Goal: Information Seeking & Learning: Learn about a topic

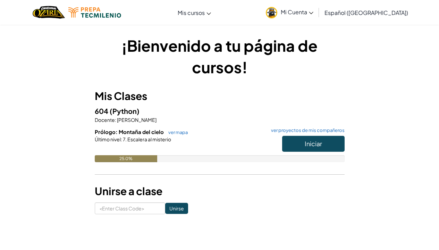
click at [316, 144] on span "Iniciar" at bounding box center [313, 144] width 17 height 8
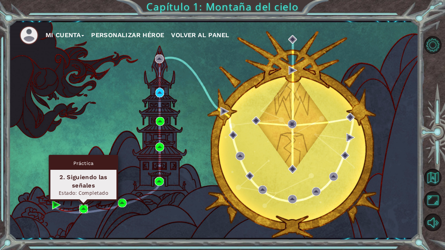
click at [86, 208] on img at bounding box center [83, 209] width 9 height 9
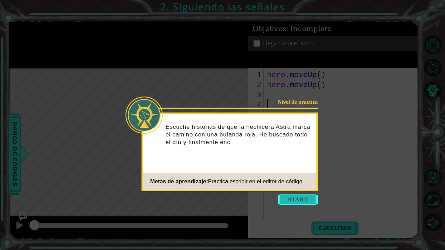
click at [287, 201] on button "Start" at bounding box center [298, 199] width 40 height 11
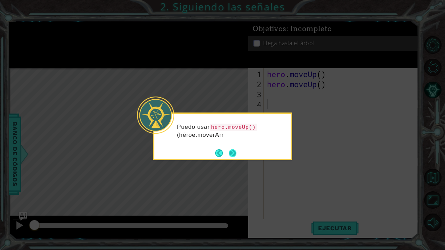
click at [232, 149] on button "Next" at bounding box center [233, 153] width 8 height 8
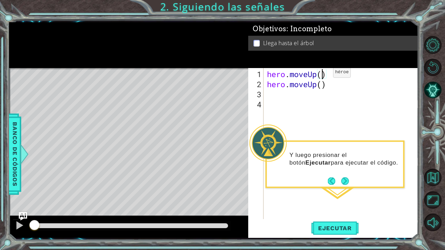
click at [322, 75] on div "hero . moveUp ( ) hero . moveUp ( )" at bounding box center [342, 154] width 154 height 171
type textarea "hero.moveUp(2)"
click at [336, 224] on button "Ejecutar" at bounding box center [335, 228] width 48 height 17
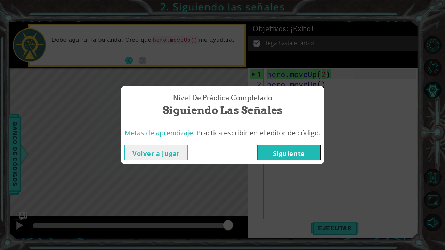
click at [300, 155] on button "Siguiente" at bounding box center [288, 153] width 63 height 16
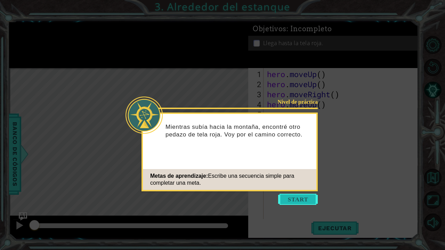
click at [301, 198] on button "Start" at bounding box center [298, 199] width 40 height 11
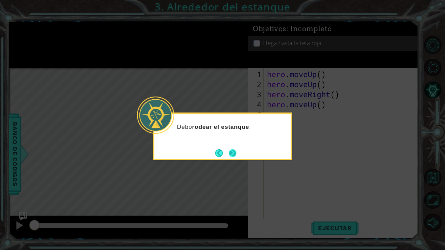
click at [235, 152] on button "Next" at bounding box center [233, 153] width 8 height 8
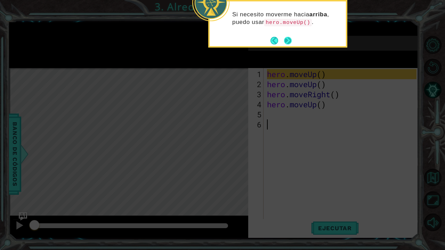
click at [291, 45] on footer at bounding box center [280, 40] width 21 height 10
click at [290, 43] on button "Next" at bounding box center [288, 41] width 8 height 8
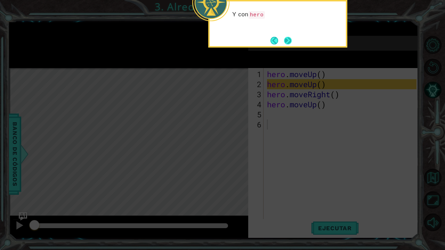
click at [286, 39] on button "Next" at bounding box center [288, 41] width 8 height 8
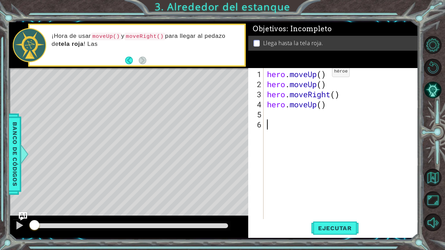
click at [321, 74] on div "hero . moveUp ( ) hero . moveUp ( ) hero . moveRight ( ) hero . moveUp ( )" at bounding box center [342, 154] width 154 height 171
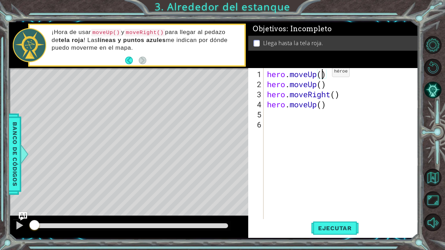
scroll to position [0, 2]
click at [336, 95] on div "hero . moveUp ( 2 ) hero . moveUp ( ) hero . moveRight ( ) hero . moveUp ( )" at bounding box center [342, 154] width 154 height 171
click at [322, 106] on div "hero . moveUp ( 2 ) hero . moveUp ( ) hero . moveRight ( 1 ) hero . moveUp ( )" at bounding box center [342, 154] width 154 height 171
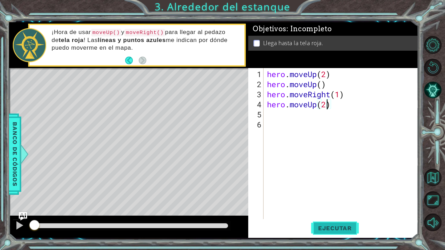
type textarea "hero.moveUp(2)"
click at [349, 223] on button "Ejecutar" at bounding box center [335, 228] width 48 height 17
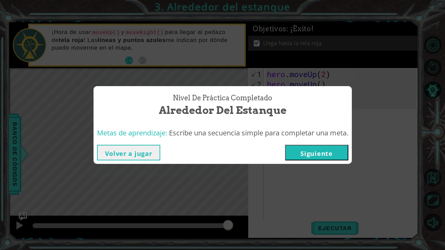
click at [331, 152] on button "Siguiente" at bounding box center [316, 153] width 63 height 16
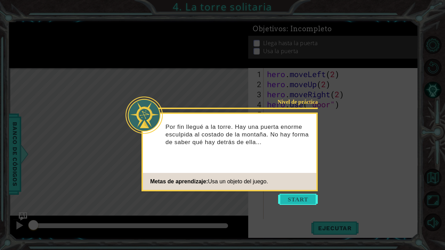
click at [301, 203] on button "Start" at bounding box center [298, 199] width 40 height 11
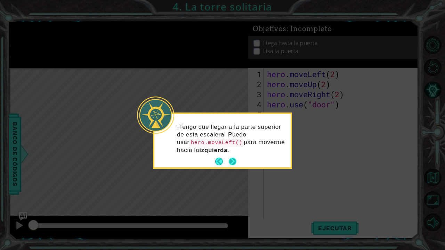
click at [233, 162] on button "Next" at bounding box center [233, 162] width 8 height 8
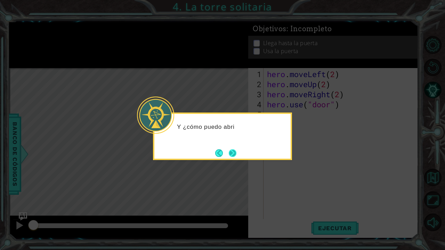
click at [233, 153] on button "Next" at bounding box center [233, 153] width 8 height 8
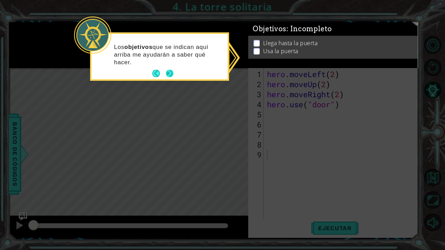
click at [171, 72] on button "Next" at bounding box center [170, 74] width 8 height 8
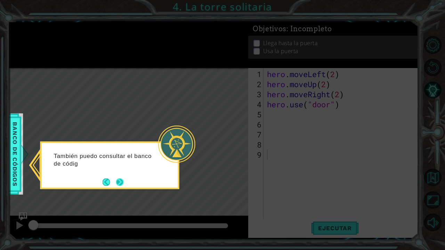
click at [116, 183] on button "Next" at bounding box center [120, 182] width 8 height 8
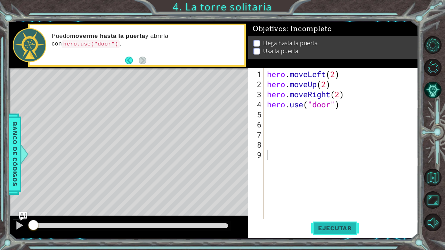
click at [333, 227] on span "Ejecutar" at bounding box center [335, 228] width 48 height 7
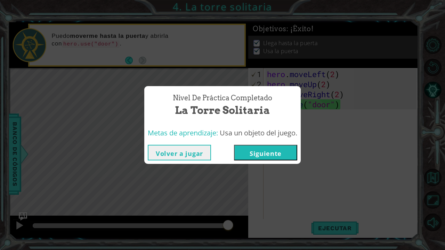
click at [283, 151] on button "Siguiente" at bounding box center [265, 153] width 63 height 16
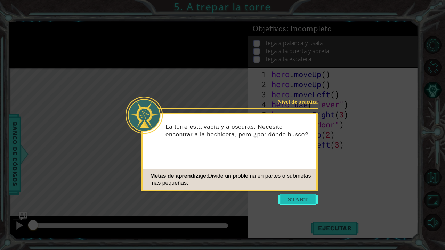
click at [297, 198] on button "Start" at bounding box center [298, 199] width 40 height 11
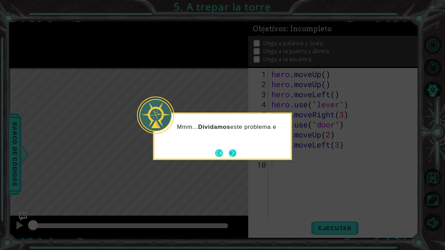
click at [232, 150] on button "Next" at bounding box center [233, 153] width 8 height 8
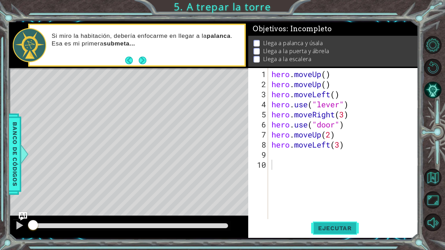
click at [338, 231] on span "Ejecutar" at bounding box center [335, 228] width 48 height 7
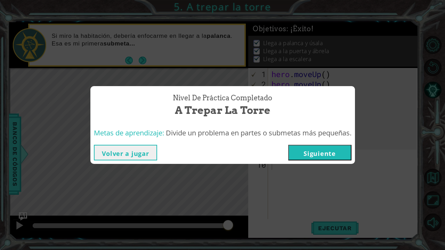
click at [324, 149] on button "Siguiente" at bounding box center [319, 153] width 63 height 16
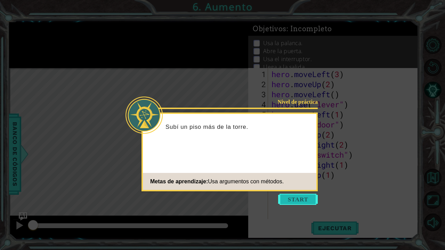
click at [311, 199] on button "Start" at bounding box center [298, 199] width 40 height 11
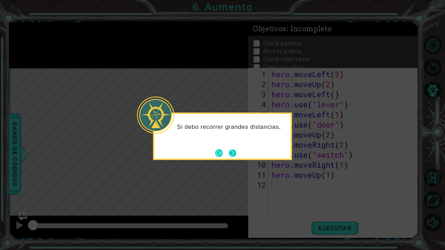
click at [234, 152] on button "Next" at bounding box center [233, 153] width 8 height 8
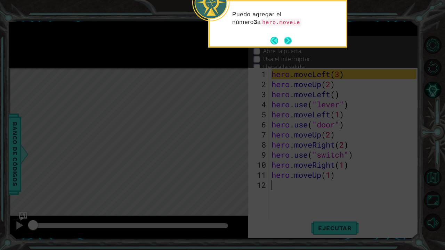
click at [284, 41] on button "Next" at bounding box center [288, 41] width 8 height 8
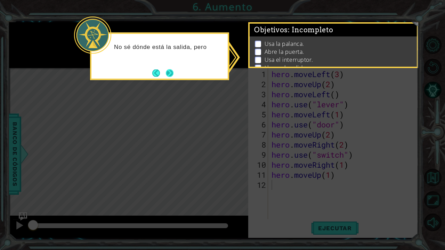
click at [171, 75] on button "Next" at bounding box center [170, 73] width 8 height 8
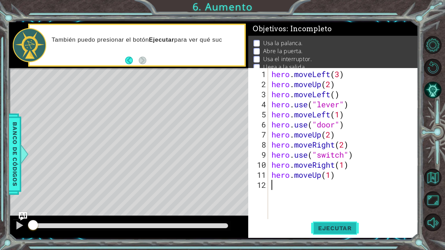
click at [327, 228] on span "Ejecutar" at bounding box center [335, 228] width 48 height 7
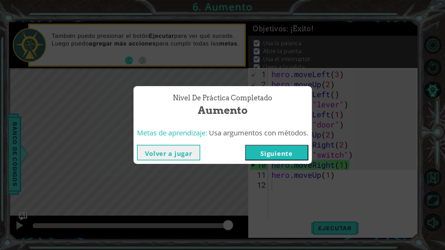
click at [271, 150] on button "Siguiente" at bounding box center [276, 153] width 63 height 16
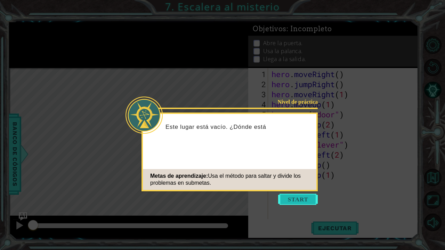
click at [304, 197] on button "Start" at bounding box center [298, 199] width 40 height 11
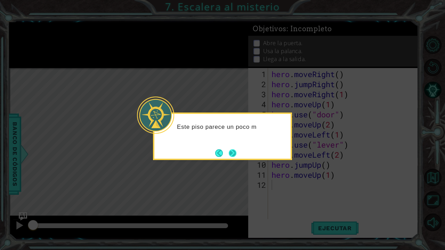
click at [234, 152] on button "Next" at bounding box center [233, 153] width 8 height 8
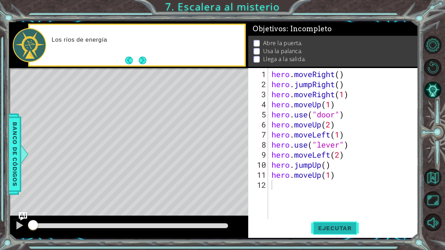
click at [326, 229] on span "Ejecutar" at bounding box center [335, 228] width 48 height 7
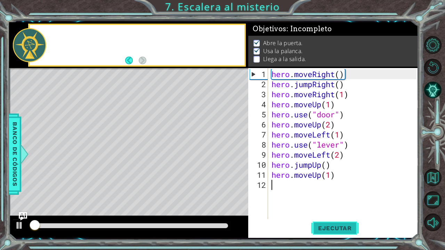
scroll to position [4, 0]
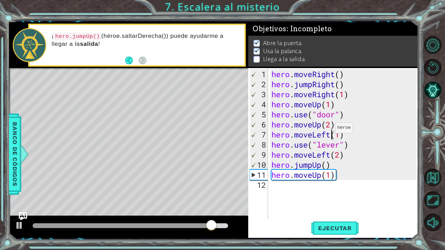
click at [329, 131] on div "hero . moveRight ( ) hero . jumpRight ( ) hero . moveRight ( 1 ) hero . moveUp …" at bounding box center [345, 154] width 150 height 171
type textarea "hero.moveLeft(1)"
drag, startPoint x: 222, startPoint y: 224, endPoint x: 162, endPoint y: 225, distance: 60.8
click at [190, 225] on div at bounding box center [196, 226] width 13 height 13
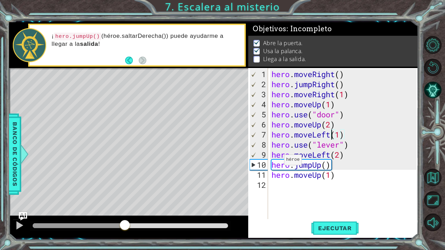
drag, startPoint x: 162, startPoint y: 225, endPoint x: 130, endPoint y: 232, distance: 32.9
click at [130, 232] on div at bounding box center [128, 227] width 239 height 22
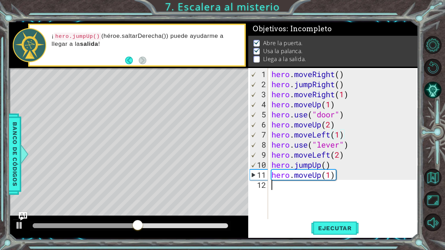
click at [290, 195] on div "hero . moveRight ( ) hero . jumpRight ( ) hero . moveRight ( 1 ) hero . moveUp …" at bounding box center [345, 154] width 150 height 171
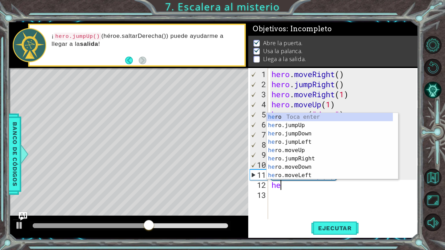
type textarea "hero"
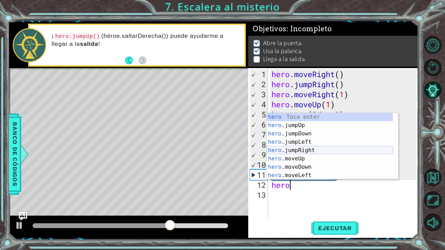
click at [312, 150] on div "hero Toca enter hero .jumpUp Toca enter hero .jumpDown Toca enter hero .jumpLef…" at bounding box center [329, 154] width 126 height 83
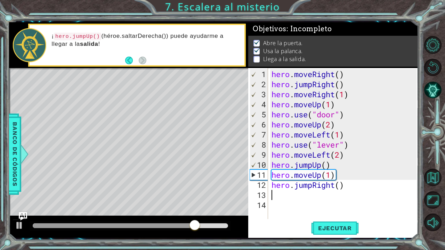
type textarea "2"
click at [340, 185] on div "hero . moveRight ( ) hero . jumpRight ( ) hero . moveRight ( 1 ) hero . moveUp …" at bounding box center [345, 154] width 150 height 171
type textarea "hero.jumpRight(2)"
click at [350, 228] on span "Ejecutar" at bounding box center [335, 228] width 48 height 7
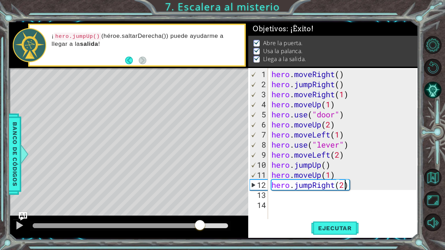
drag, startPoint x: 46, startPoint y: 223, endPoint x: 200, endPoint y: 229, distance: 154.0
click at [200, 229] on div at bounding box center [199, 226] width 13 height 13
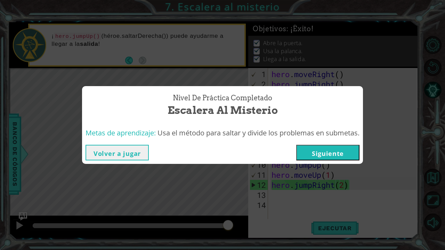
click at [328, 151] on button "Siguiente" at bounding box center [327, 153] width 63 height 16
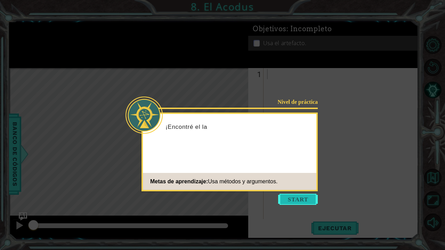
click at [299, 200] on button "Start" at bounding box center [298, 199] width 40 height 11
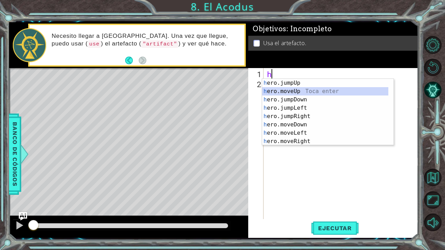
click at [324, 93] on div "h ero.jumpUp Toca enter h ero.moveUp Toca enter h ero.jumpDown Toca enter h ero…" at bounding box center [325, 120] width 126 height 83
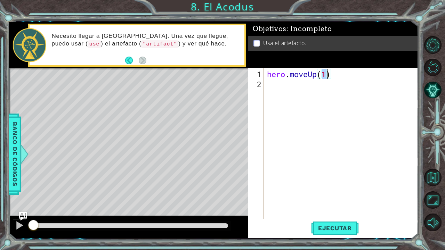
scroll to position [0, 2]
type textarea "hero.moveUp(2)"
click at [330, 228] on span "Ejecutar" at bounding box center [335, 228] width 48 height 7
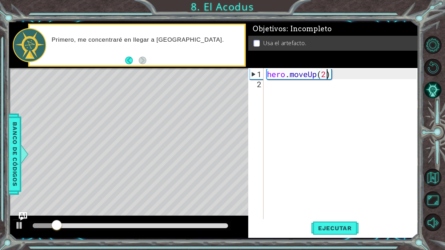
click at [288, 86] on div "hero . moveUp ( 2 )" at bounding box center [342, 154] width 154 height 171
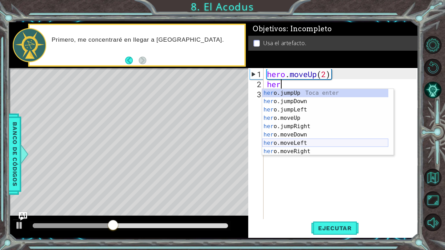
click at [289, 144] on div "her o.jumpUp Toca enter her o.jumpDown Toca enter her o.jumpLeft Toca enter her…" at bounding box center [325, 130] width 126 height 83
type textarea "hero.moveLeft(1)"
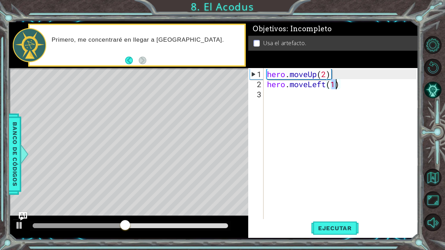
scroll to position [0, 3]
click at [332, 230] on span "Ejecutar" at bounding box center [335, 228] width 48 height 7
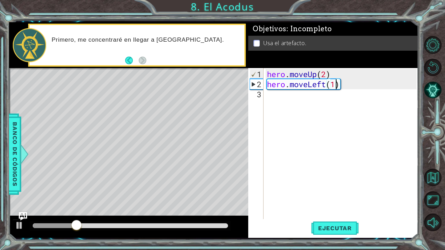
click at [299, 102] on div "hero . moveUp ( 2 ) hero . moveLeft ( 1 )" at bounding box center [342, 154] width 154 height 171
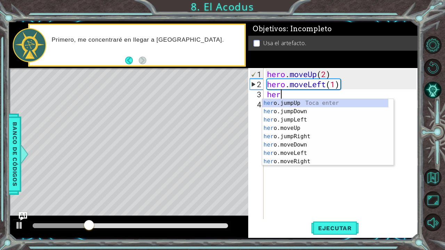
type textarea "hero"
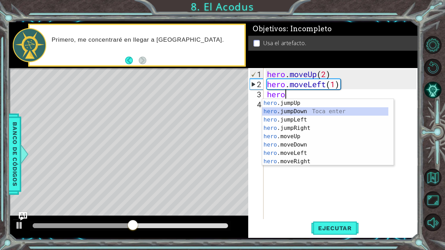
click at [290, 110] on div "hero .jumpUp Toca enter hero .jumpDown Toca enter hero .jumpLeft Toca enter her…" at bounding box center [325, 140] width 126 height 83
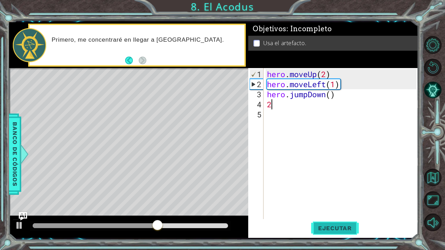
type textarea "2"
click at [329, 227] on span "Ejecutar" at bounding box center [335, 228] width 48 height 7
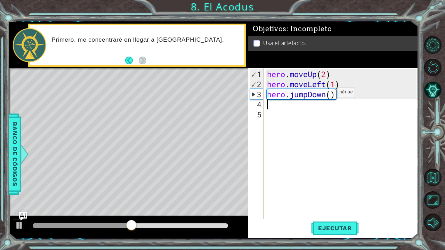
click at [326, 95] on div "hero . moveUp ( 2 ) hero . moveLeft ( 1 ) hero . jumpDown ( )" at bounding box center [342, 154] width 154 height 171
type textarea "hero.jumpDown()"
click at [270, 105] on div "hero . moveUp ( 2 ) hero . moveLeft ( 1 ) hero . jumpDown ( )" at bounding box center [342, 154] width 154 height 171
click at [312, 96] on div "hero . moveUp ( 2 ) hero . moveLeft ( 1 ) hero . jumpDown ( )" at bounding box center [342, 154] width 154 height 171
click at [325, 97] on div "hero . moveUp ( 2 ) hero . moveLeft ( 1 ) hero . jumpDown ( )" at bounding box center [342, 154] width 154 height 171
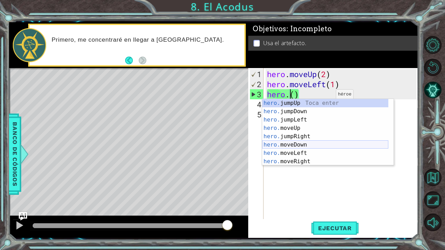
click at [320, 143] on div "hero. jumpUp Toca enter hero. jumpDown Toca enter hero. jumpLeft Toca enter her…" at bounding box center [325, 140] width 126 height 83
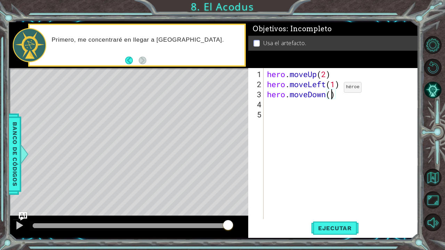
scroll to position [0, 3]
type textarea "hero.moveDown(2)"
click at [347, 224] on button "Ejecutar" at bounding box center [335, 228] width 48 height 17
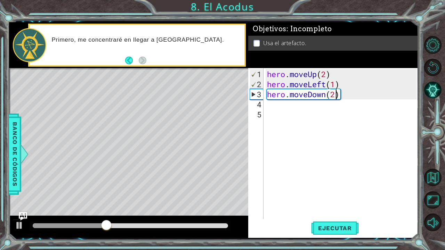
click at [272, 107] on div "hero . moveUp ( 2 ) hero . moveLeft ( 1 ) hero . moveDown ( 2 )" at bounding box center [342, 154] width 154 height 171
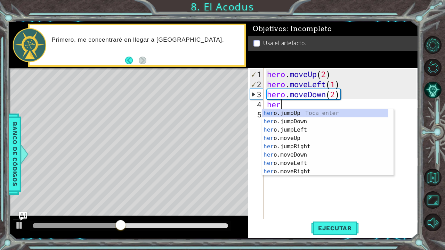
type textarea "hero"
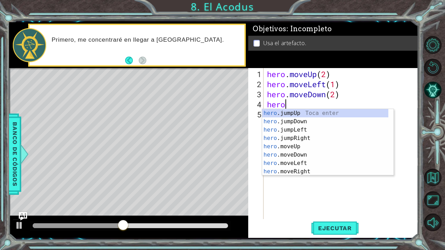
scroll to position [0, 0]
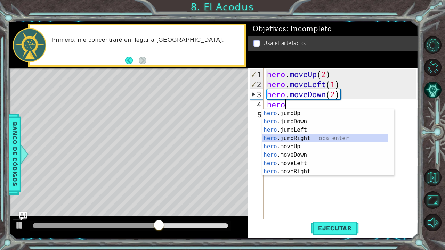
click at [303, 140] on div "hero .jumpUp Toca enter hero .jumpDown Toca enter hero .jumpLeft Toca enter her…" at bounding box center [325, 150] width 126 height 83
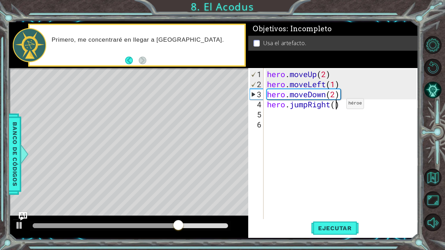
click at [336, 106] on div "hero . moveUp ( 2 ) hero . moveLeft ( 1 ) hero . moveDown ( 2 ) hero . jumpRigh…" at bounding box center [342, 154] width 154 height 171
type textarea "hero.jumpRight()"
click at [274, 117] on div "hero . moveUp ( 2 ) hero . moveLeft ( 1 ) hero . moveDown ( 2 ) hero . jumpRigh…" at bounding box center [342, 154] width 154 height 171
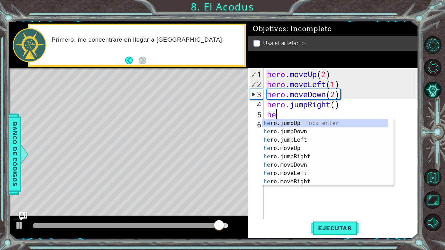
type textarea "her"
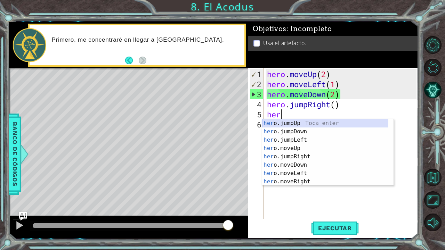
click at [306, 119] on div "her o.jumpUp Toca enter her o.jumpDown Toca enter her o.jumpLeft Toca enter her…" at bounding box center [325, 160] width 126 height 83
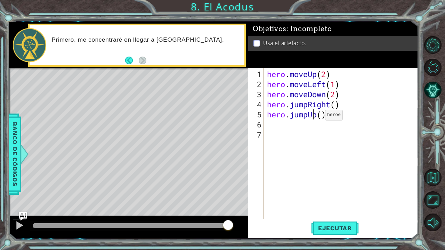
click at [314, 118] on div "hero . moveUp ( 2 ) hero . moveLeft ( 1 ) hero . moveDown ( 2 ) hero . jumpRigh…" at bounding box center [342, 154] width 154 height 171
click at [317, 118] on div "hero . moveUp ( 2 ) hero . moveLeft ( 1 ) hero . moveDown ( 2 ) hero . jumpRigh…" at bounding box center [342, 154] width 154 height 171
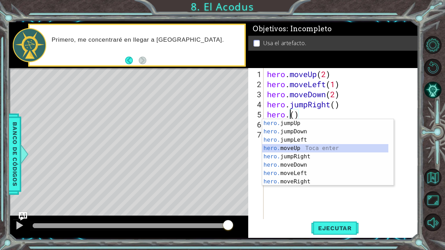
click at [308, 147] on div "hero. jumpUp Toca enter hero. jumpDown Toca enter hero. jumpLeft Toca enter her…" at bounding box center [325, 160] width 126 height 83
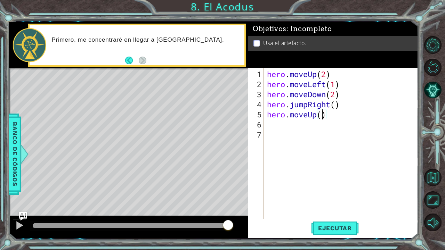
type textarea "hero.moveUp(2)"
click at [298, 132] on div "hero . moveUp ( 2 ) hero . moveLeft ( 1 ) hero . moveDown ( 2 ) hero . jumpRigh…" at bounding box center [342, 154] width 154 height 171
click at [291, 125] on div "hero . moveUp ( 2 ) hero . moveLeft ( 1 ) hero . moveDown ( 2 ) hero . jumpRigh…" at bounding box center [342, 154] width 154 height 171
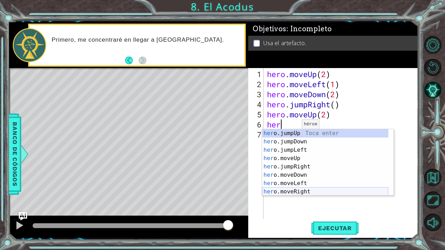
click at [306, 191] on div "her o.jumpUp Toca enter her o.jumpDown Toca enter her o.jumpLeft Toca enter her…" at bounding box center [325, 170] width 126 height 83
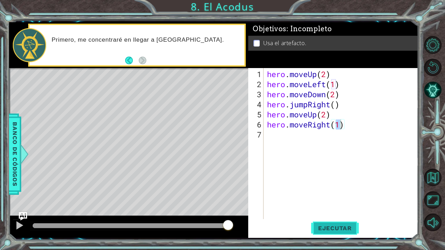
click at [324, 230] on span "Ejecutar" at bounding box center [335, 228] width 48 height 7
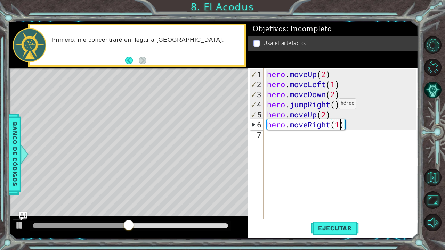
click at [328, 106] on div "hero . moveUp ( 2 ) hero . moveLeft ( 1 ) hero . moveDown ( 2 ) hero . jumpRigh…" at bounding box center [342, 154] width 154 height 171
click at [331, 107] on div "hero . moveUp ( 2 ) hero . moveLeft ( 1 ) hero . moveDown ( 2 ) hero . jumpRigh…" at bounding box center [342, 154] width 154 height 171
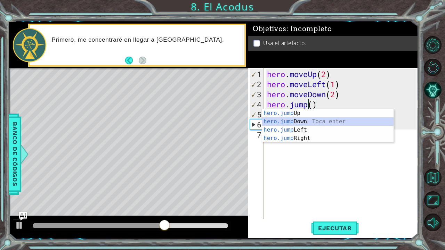
click at [322, 119] on div "hero.jump Up Toca enter hero.jump Down Toca enter hero.jump Left Toca enter her…" at bounding box center [327, 134] width 131 height 50
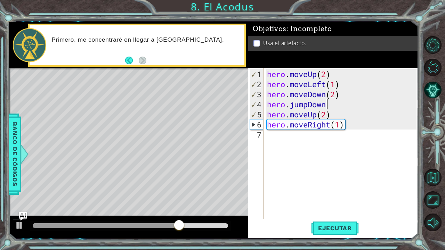
click at [332, 114] on div "hero . moveUp ( 2 ) hero . moveLeft ( 1 ) hero . moveDown ( 2 ) hero . jumpDown…" at bounding box center [342, 154] width 154 height 171
click at [342, 224] on button "Ejecutar" at bounding box center [335, 228] width 48 height 17
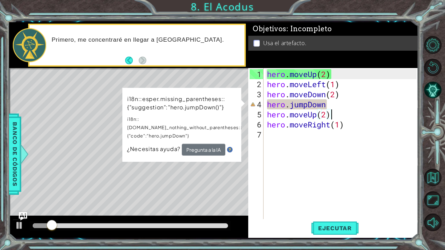
click at [333, 104] on div "hero . moveUp ( 2 ) hero . moveLeft ( 1 ) hero . moveDown ( 2 ) hero . jumpDown…" at bounding box center [342, 154] width 154 height 171
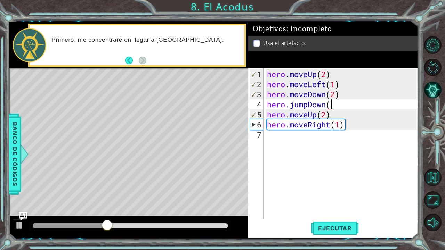
scroll to position [0, 3]
click at [332, 232] on button "Ejecutar" at bounding box center [335, 228] width 48 height 17
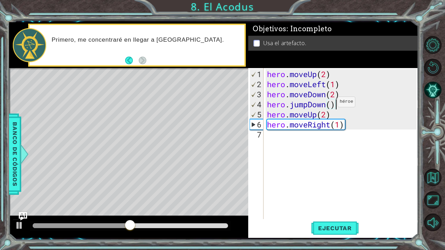
click at [327, 105] on div "hero . moveUp ( 2 ) hero . moveLeft ( 1 ) hero . moveDown ( 2 ) hero . jumpDown…" at bounding box center [342, 154] width 154 height 171
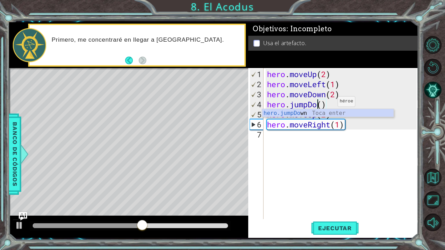
scroll to position [0, 2]
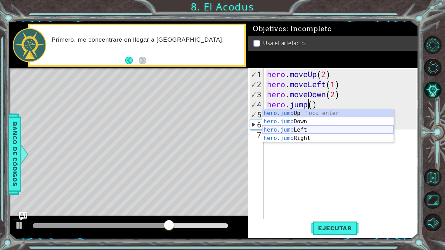
click at [328, 132] on div "hero.jump Up Toca enter hero.jump Down Toca enter hero.jump Left Toca enter her…" at bounding box center [327, 134] width 131 height 50
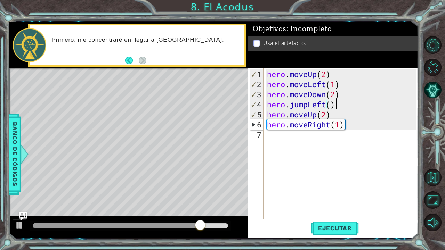
scroll to position [0, 3]
type textarea "hero.jumpLeft()"
click at [318, 223] on button "Ejecutar" at bounding box center [335, 228] width 48 height 17
click at [255, 43] on p at bounding box center [256, 43] width 6 height 7
click at [299, 143] on div "hero . moveUp ( 2 ) hero . moveLeft ( 1 ) hero . moveDown ( 2 ) hero . jumpLeft…" at bounding box center [342, 154] width 154 height 171
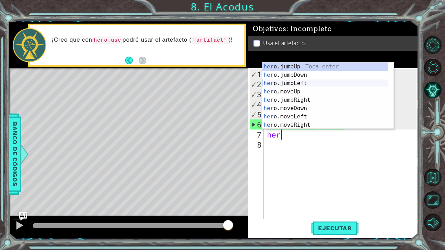
scroll to position [8, 0]
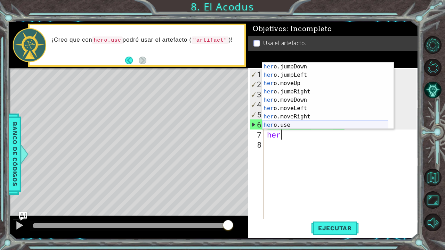
click at [298, 123] on div "her o.jumpDown Toca enter her o.jumpLeft Toca enter her o.moveUp Toca enter her…" at bounding box center [325, 104] width 126 height 83
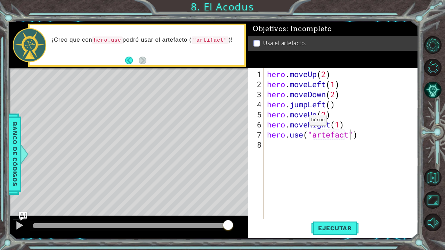
scroll to position [0, 3]
drag, startPoint x: 298, startPoint y: 123, endPoint x: 329, endPoint y: 229, distance: 110.0
click at [329, 229] on span "Ejecutar" at bounding box center [335, 228] width 48 height 7
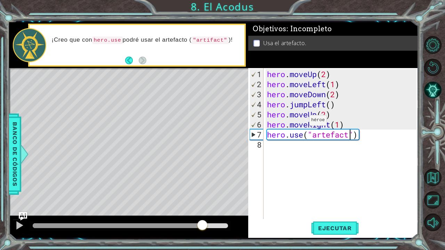
drag, startPoint x: 45, startPoint y: 226, endPoint x: 209, endPoint y: 237, distance: 165.0
click at [210, 237] on div at bounding box center [128, 227] width 239 height 22
drag, startPoint x: 229, startPoint y: 223, endPoint x: 116, endPoint y: 227, distance: 113.3
click at [139, 227] on div at bounding box center [145, 226] width 13 height 13
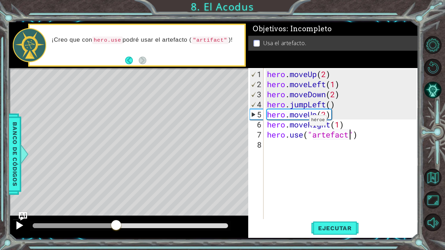
click at [17, 223] on div at bounding box center [19, 225] width 9 height 9
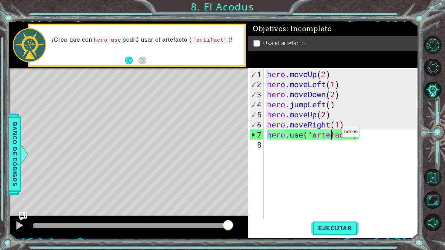
click at [331, 135] on div "hero . moveUp ( 2 ) hero . moveLeft ( 1 ) hero . moveDown ( 2 ) hero . jumpLeft…" at bounding box center [342, 154] width 154 height 171
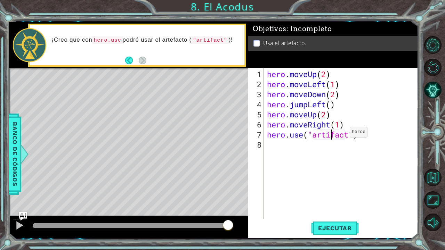
scroll to position [0, 3]
type textarea "hero.use("artifact")"
click at [333, 228] on span "Ejecutar" at bounding box center [335, 228] width 48 height 7
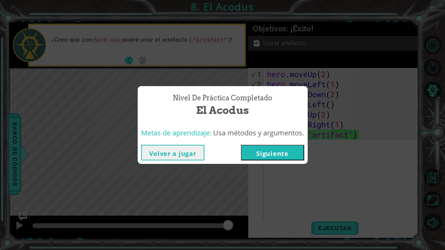
click at [281, 155] on button "Siguiente" at bounding box center [272, 153] width 63 height 16
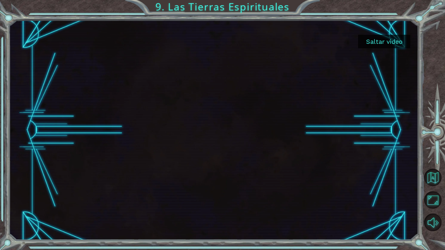
click at [383, 40] on button "Saltar video" at bounding box center [384, 42] width 52 height 14
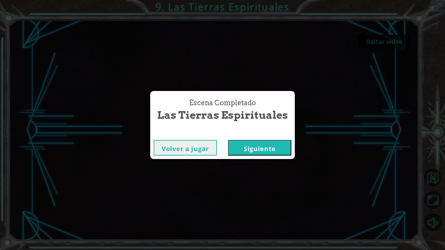
click at [233, 151] on button "Siguiente" at bounding box center [259, 148] width 63 height 16
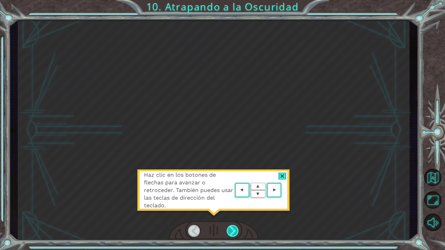
click at [237, 227] on div at bounding box center [232, 231] width 13 height 12
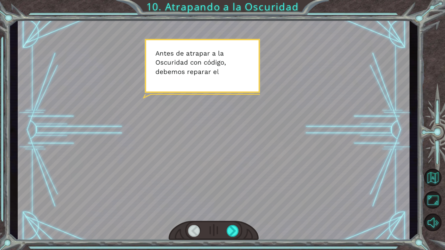
click at [233, 237] on div at bounding box center [213, 231] width 90 height 20
click at [234, 231] on div at bounding box center [232, 231] width 13 height 12
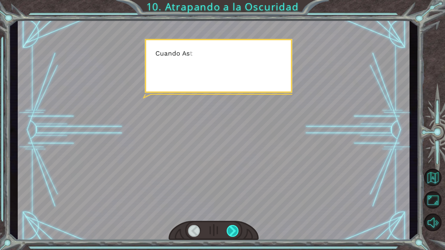
click at [234, 231] on div at bounding box center [232, 231] width 13 height 12
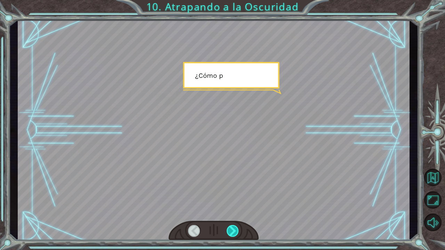
click at [234, 231] on div at bounding box center [232, 231] width 13 height 12
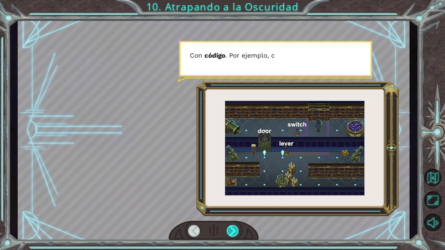
click at [234, 231] on div at bounding box center [232, 231] width 13 height 12
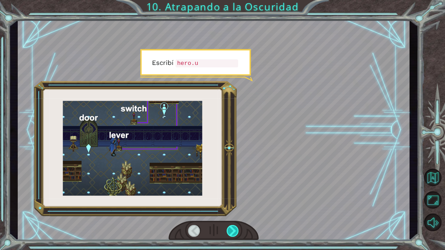
click at [234, 231] on div at bounding box center [232, 231] width 13 height 12
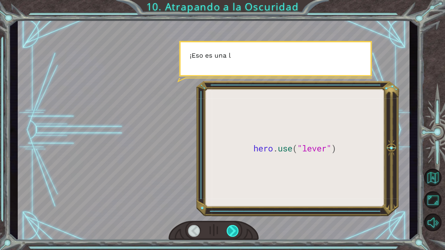
click at [234, 231] on div at bounding box center [232, 231] width 13 height 12
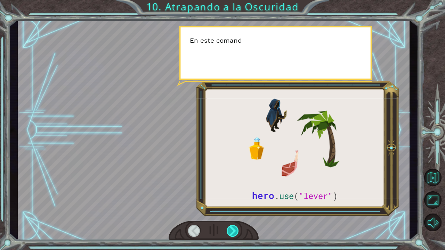
click at [234, 231] on div at bounding box center [232, 231] width 13 height 12
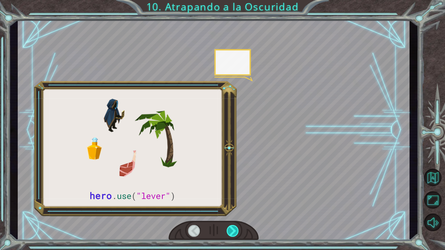
click at [234, 231] on div at bounding box center [232, 231] width 13 height 12
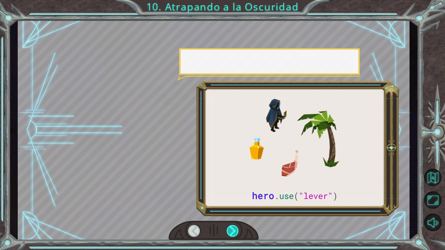
click at [234, 231] on div at bounding box center [232, 231] width 13 height 12
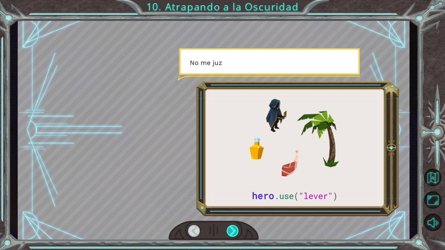
click at [234, 231] on div at bounding box center [232, 231] width 13 height 12
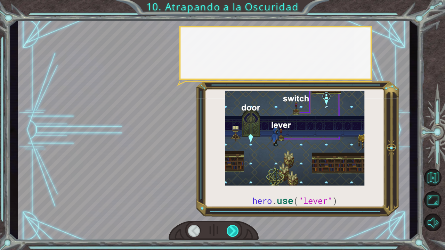
click at [234, 231] on div at bounding box center [232, 231] width 13 height 12
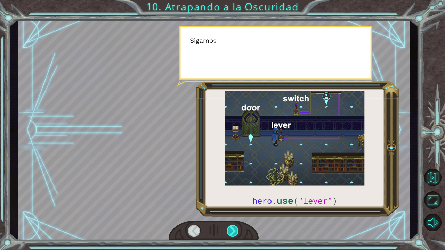
click at [234, 231] on div at bounding box center [232, 231] width 13 height 12
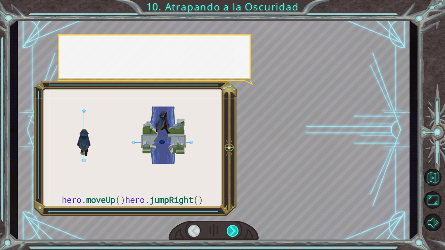
click at [234, 231] on div at bounding box center [232, 231] width 13 height 12
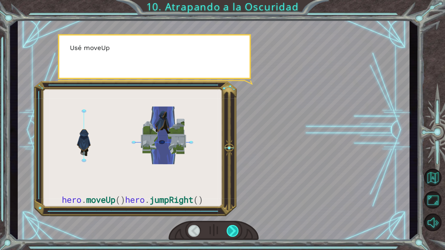
click at [234, 231] on div at bounding box center [232, 231] width 13 height 12
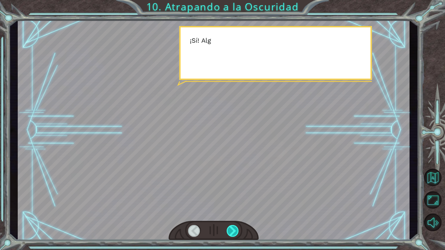
click at [234, 231] on div at bounding box center [232, 231] width 13 height 12
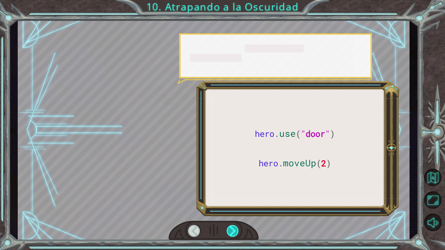
click at [234, 231] on div at bounding box center [232, 231] width 13 height 12
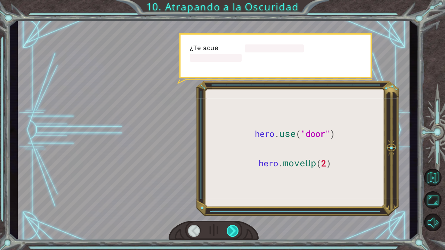
click at [234, 231] on div at bounding box center [232, 231] width 13 height 12
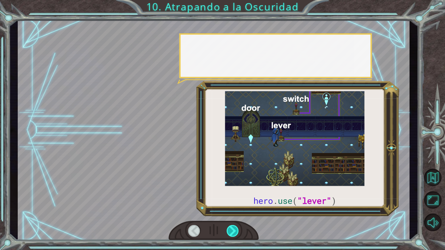
click at [234, 231] on div at bounding box center [232, 231] width 13 height 12
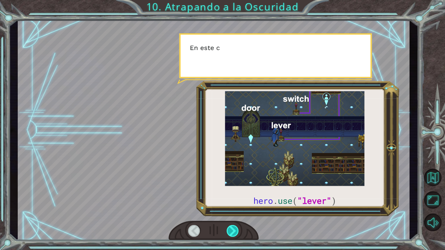
click at [234, 231] on div at bounding box center [232, 231] width 13 height 12
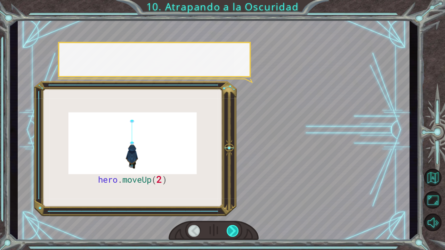
click at [234, 231] on div at bounding box center [232, 231] width 13 height 12
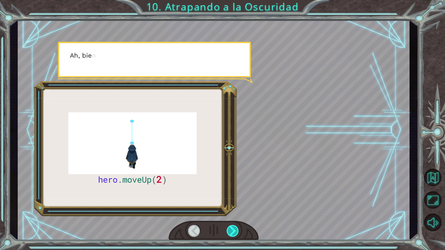
click at [234, 231] on div at bounding box center [232, 231] width 13 height 12
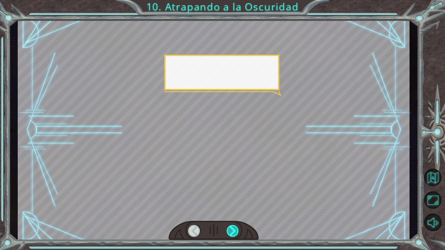
click at [234, 231] on div at bounding box center [232, 231] width 13 height 12
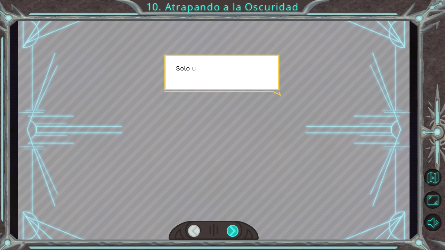
click at [234, 231] on div at bounding box center [232, 231] width 13 height 12
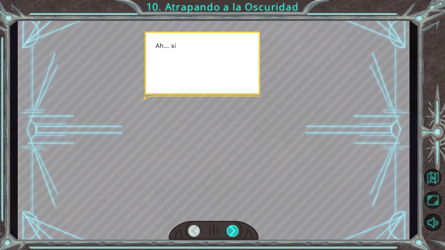
click at [234, 231] on div at bounding box center [232, 231] width 13 height 12
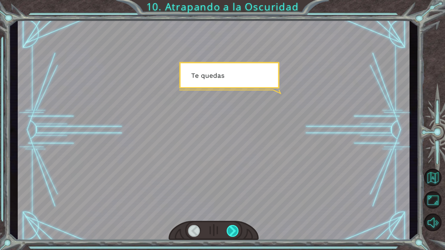
click at [234, 231] on div at bounding box center [232, 231] width 13 height 12
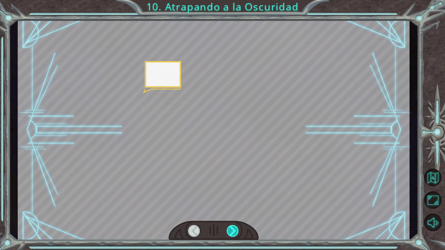
click at [234, 231] on div at bounding box center [232, 231] width 13 height 12
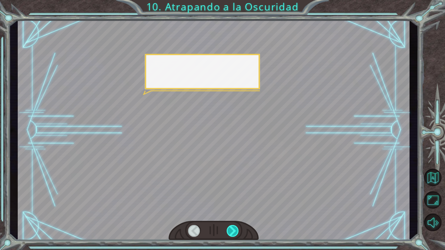
click at [234, 231] on div at bounding box center [232, 231] width 13 height 12
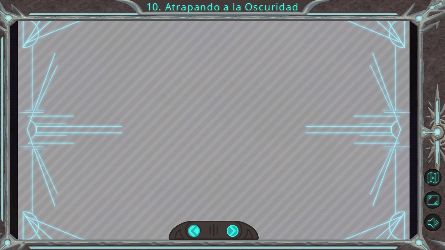
click at [234, 0] on div "hero . moveUp ( 2 ) A n t e s d e a t r a p a r a l a O s c u r i d a d c o n c…" at bounding box center [222, 0] width 445 height 0
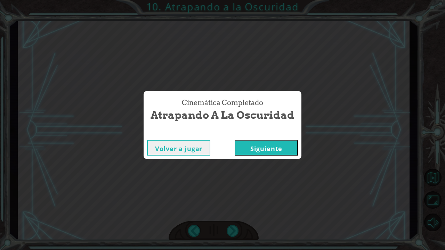
click at [287, 143] on button "Siguiente" at bounding box center [265, 148] width 63 height 16
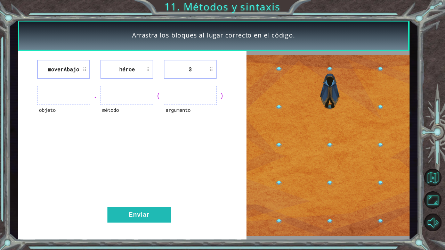
click at [74, 98] on ul at bounding box center [63, 95] width 53 height 19
click at [125, 215] on button "Enviar" at bounding box center [138, 215] width 63 height 16
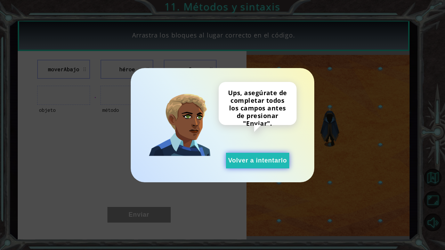
click at [264, 164] on button "Volver a intentarlo" at bounding box center [257, 161] width 63 height 16
